Goal: Information Seeking & Learning: Learn about a topic

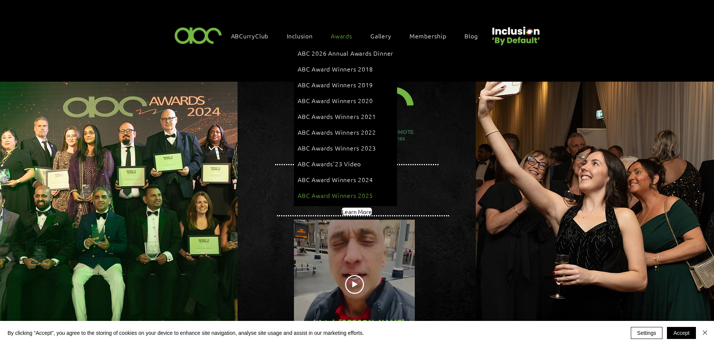
click at [334, 191] on span "ABC Award Winners 2025" at bounding box center [335, 195] width 75 height 8
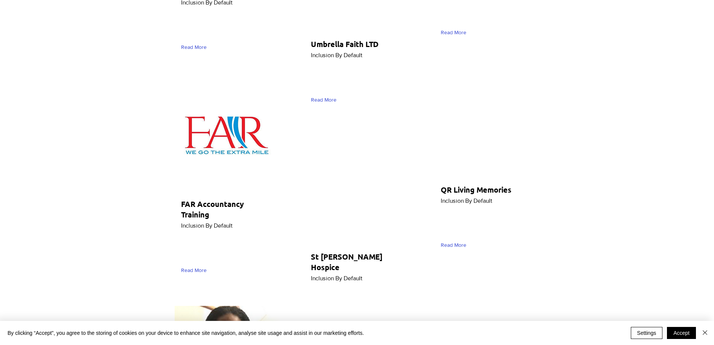
scroll to position [1355, 0]
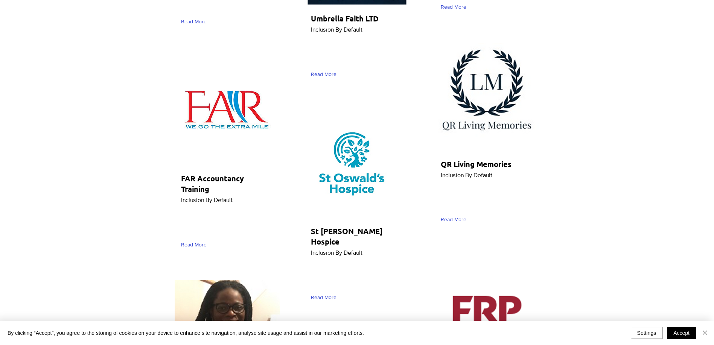
click at [484, 62] on img "main content" at bounding box center [486, 96] width 105 height 107
click at [463, 216] on span "Read More" at bounding box center [454, 220] width 26 height 8
click at [457, 216] on span "Read More" at bounding box center [454, 220] width 26 height 8
click at [448, 216] on span "Read More" at bounding box center [454, 220] width 26 height 8
click at [460, 216] on span "Read More" at bounding box center [454, 220] width 26 height 8
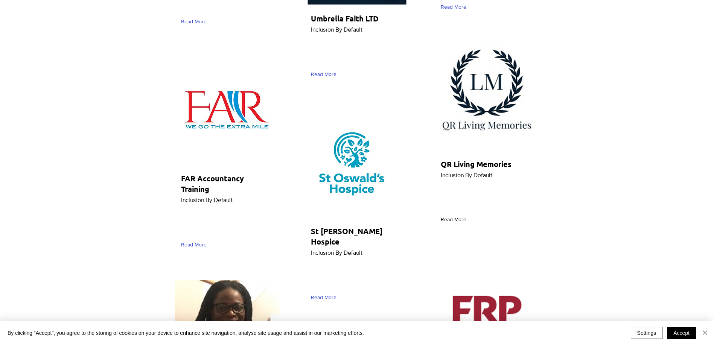
click at [454, 216] on span "Read More" at bounding box center [454, 220] width 26 height 8
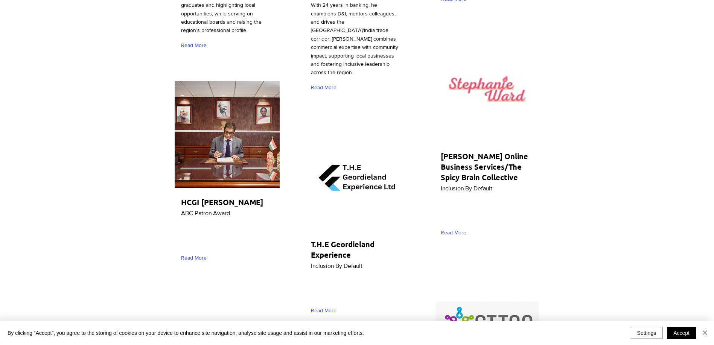
scroll to position [903, 0]
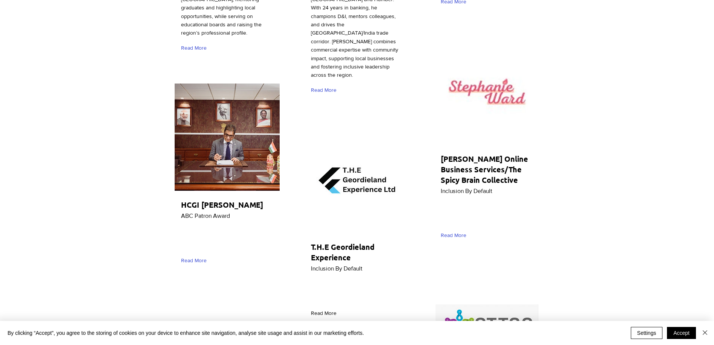
click at [319, 310] on span "Read More" at bounding box center [324, 314] width 26 height 8
click at [335, 242] on span "T.H.E Geordieland Experience" at bounding box center [343, 252] width 64 height 20
click at [334, 160] on img "main content" at bounding box center [357, 179] width 105 height 107
click at [335, 149] on img "main content" at bounding box center [357, 179] width 105 height 107
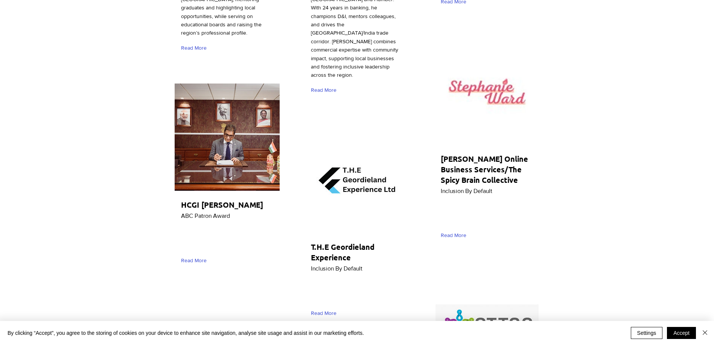
click at [335, 149] on img "main content" at bounding box center [357, 179] width 105 height 107
click at [336, 148] on img "main content" at bounding box center [357, 179] width 105 height 107
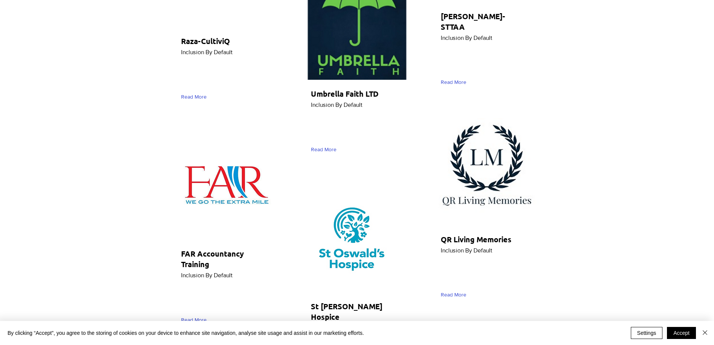
scroll to position [1205, 0]
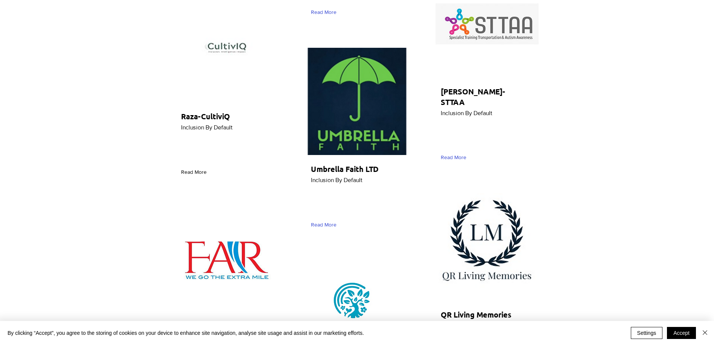
click at [199, 170] on span "Read More" at bounding box center [194, 173] width 26 height 8
click at [193, 171] on span "Read More" at bounding box center [194, 173] width 26 height 8
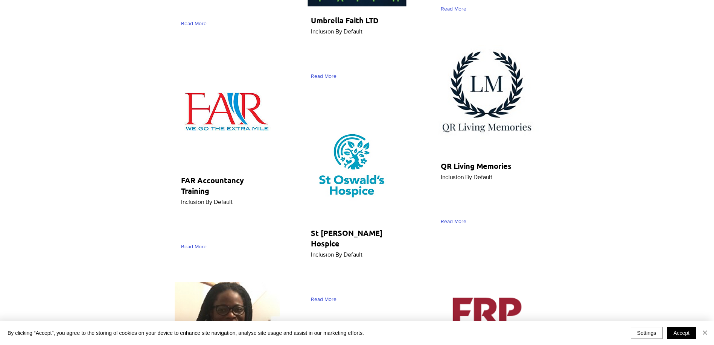
scroll to position [1355, 0]
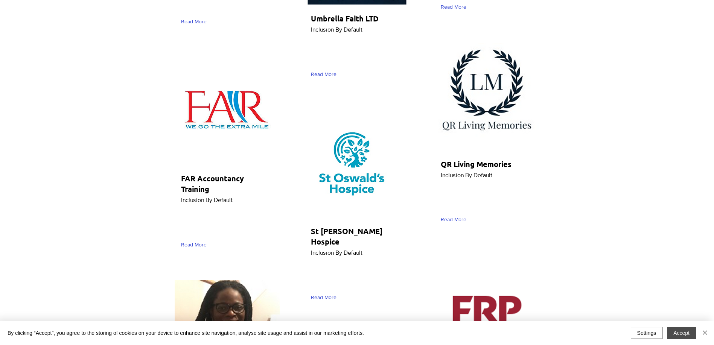
click at [685, 335] on button "Accept" at bounding box center [681, 333] width 29 height 12
